Goal: Task Accomplishment & Management: Use online tool/utility

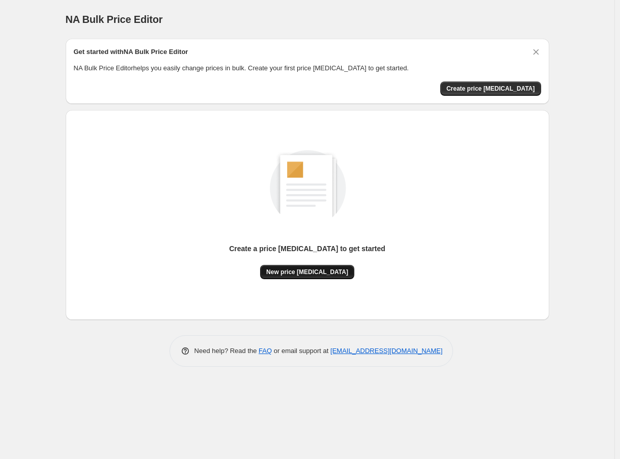
click at [316, 270] on span "New price [MEDICAL_DATA]" at bounding box center [307, 272] width 82 height 8
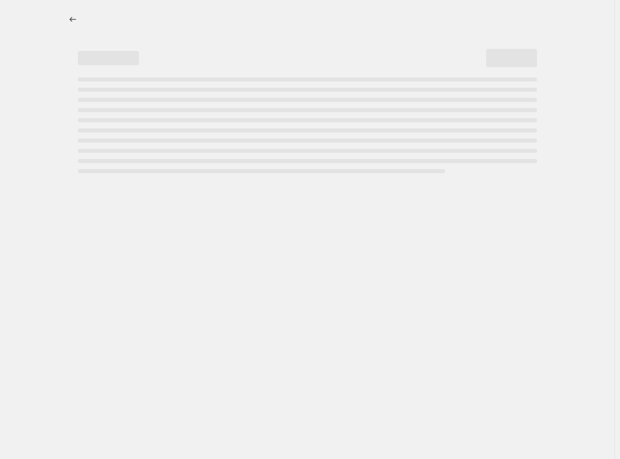
select select "percentage"
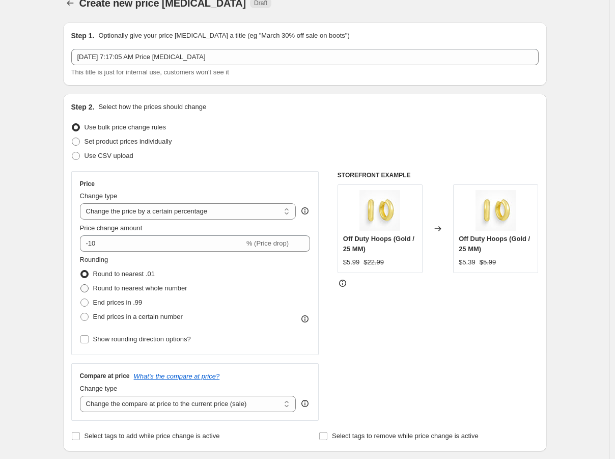
scroll to position [51, 0]
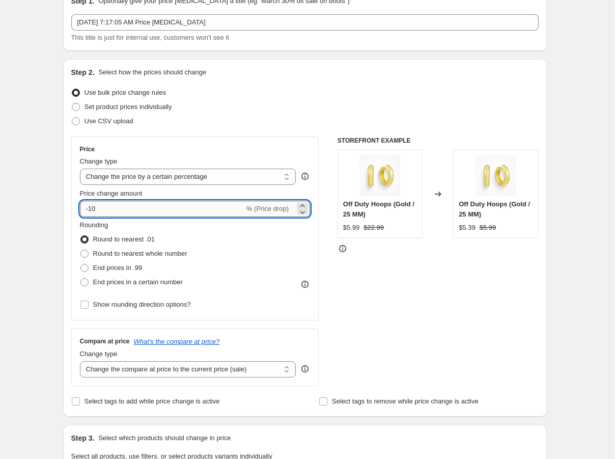
drag, startPoint x: 98, startPoint y: 210, endPoint x: 92, endPoint y: 210, distance: 6.1
click at [92, 210] on input "-10" at bounding box center [162, 209] width 164 height 16
type input "-90"
drag, startPoint x: 407, startPoint y: 289, endPoint x: 406, endPoint y: 295, distance: 5.6
click at [407, 289] on div "STOREFRONT EXAMPLE Off Duty Hoops (Gold / 25 MM) $5.99 $22.99 Changed to Off Du…" at bounding box center [438, 261] width 201 height 250
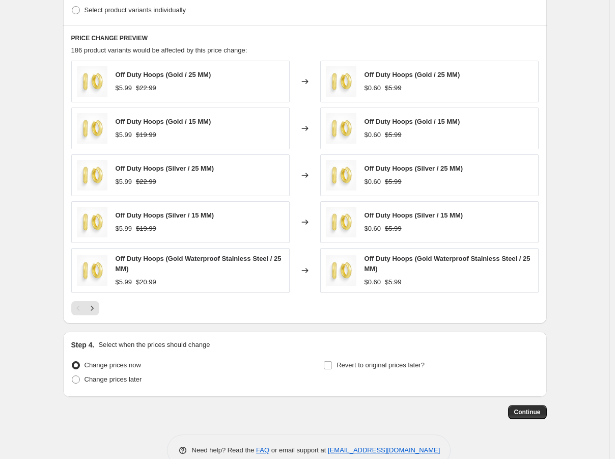
scroll to position [563, 0]
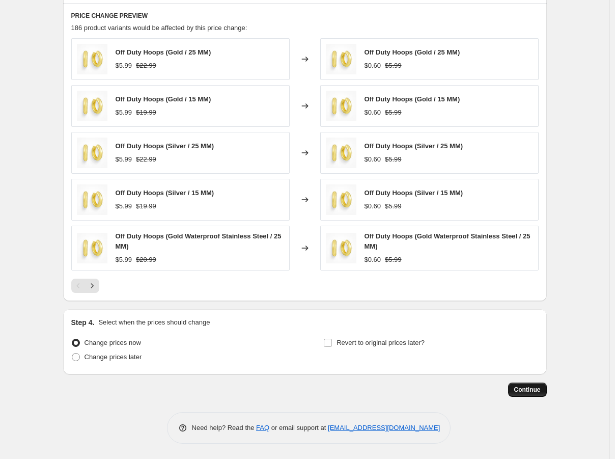
click at [524, 386] on span "Continue" at bounding box center [527, 389] width 26 height 8
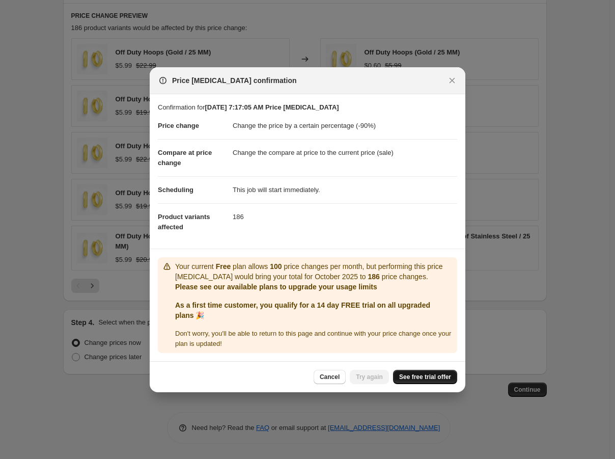
click at [423, 370] on link "See free trial offer" at bounding box center [425, 377] width 64 height 14
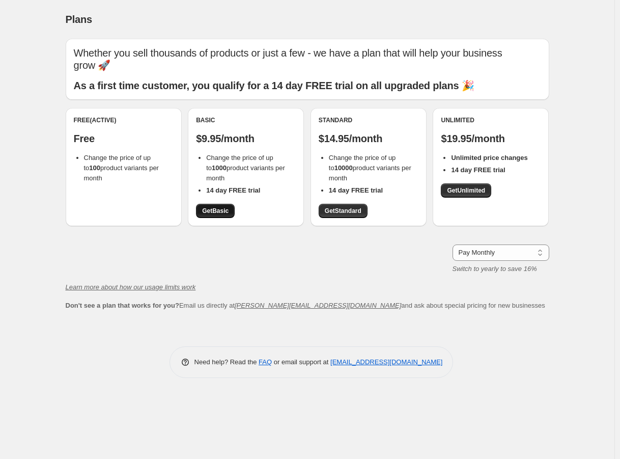
click at [218, 214] on span "Get Basic" at bounding box center [215, 211] width 26 height 8
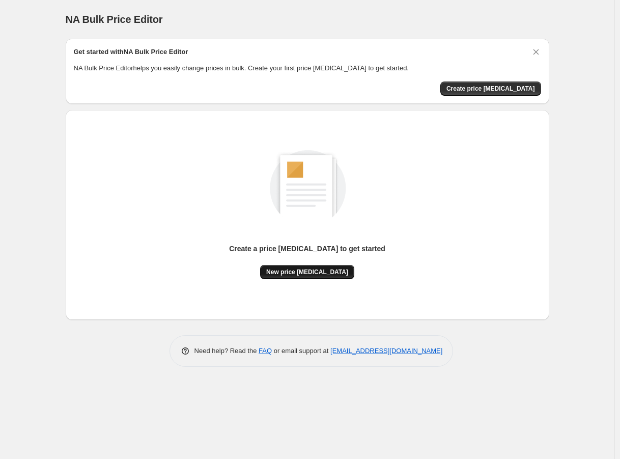
click at [305, 274] on span "New price [MEDICAL_DATA]" at bounding box center [307, 272] width 82 height 8
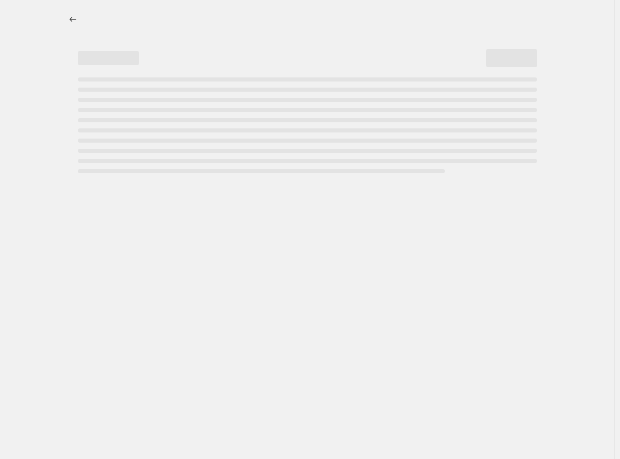
select select "percentage"
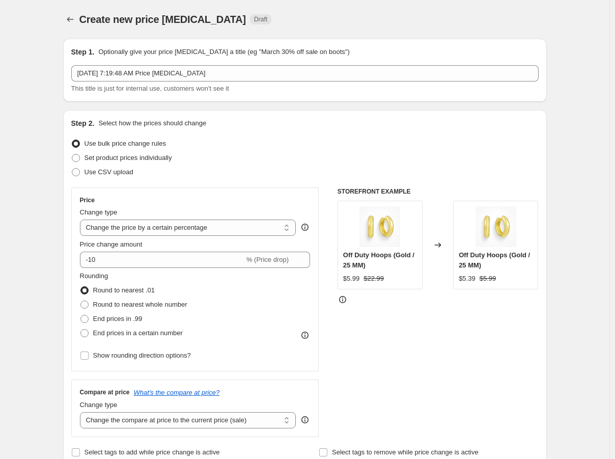
click at [330, 394] on div "Price Change type Change the price to a certain amount Change the price by a ce…" at bounding box center [304, 312] width 467 height 250
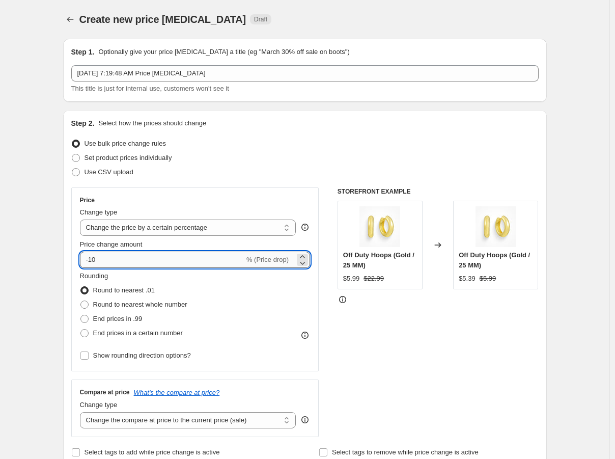
drag, startPoint x: 100, startPoint y: 261, endPoint x: 92, endPoint y: 261, distance: 8.7
click at [92, 261] on input "-10" at bounding box center [162, 260] width 164 height 16
type input "-90"
click at [417, 324] on div "STOREFRONT EXAMPLE Off Duty Hoops (Gold / 25 MM) $5.99 $22.99 Changed to Off Du…" at bounding box center [438, 312] width 201 height 250
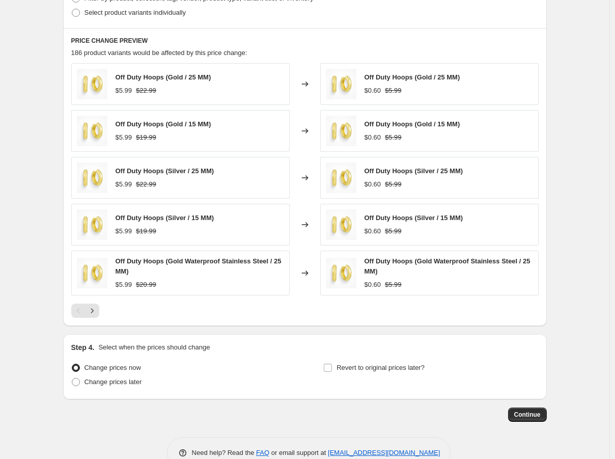
scroll to position [563, 0]
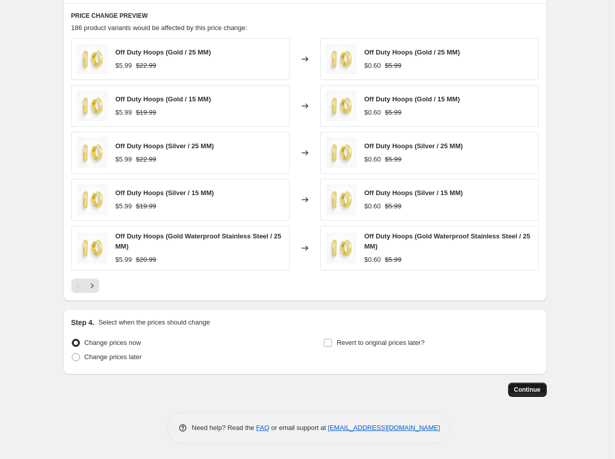
click at [519, 386] on span "Continue" at bounding box center [527, 389] width 26 height 8
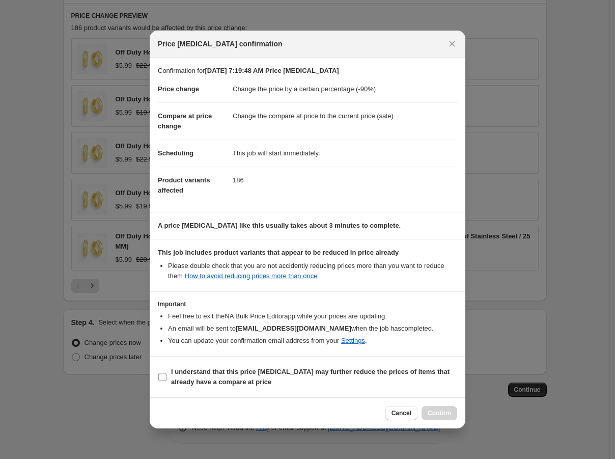
click at [159, 374] on input "I understand that this price [MEDICAL_DATA] may further reduce the prices of it…" at bounding box center [162, 377] width 8 height 8
checkbox input "true"
click at [441, 413] on span "Confirm" at bounding box center [439, 413] width 23 height 8
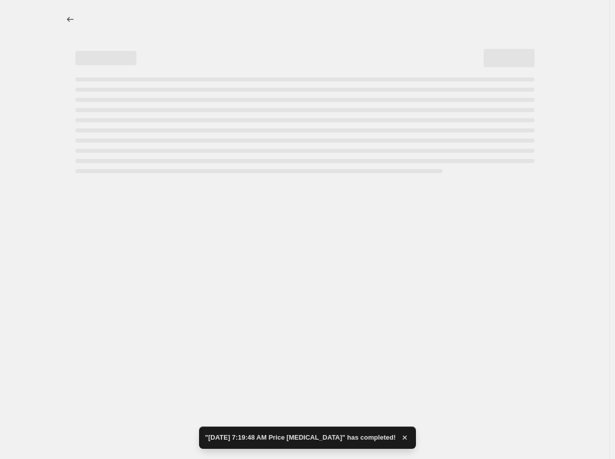
select select "percentage"
